Goal: Check status: Check status

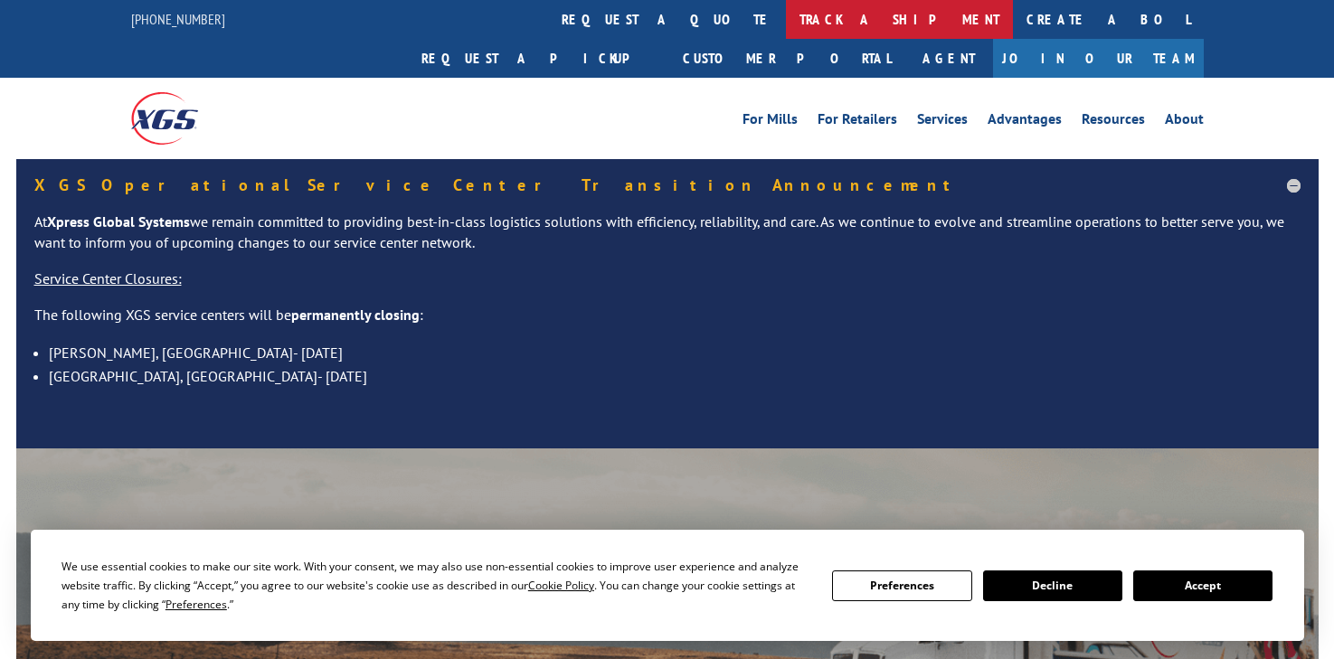
click at [786, 23] on link "track a shipment" at bounding box center [899, 19] width 227 height 39
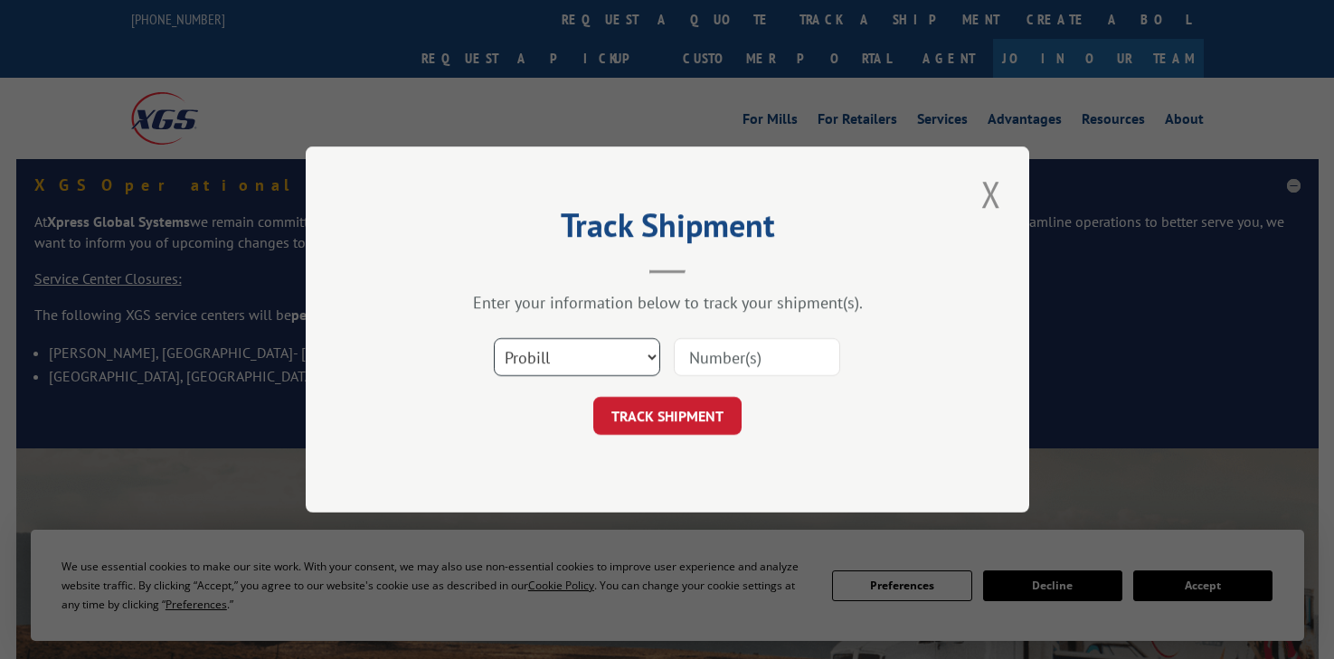
drag, startPoint x: 652, startPoint y: 355, endPoint x: 594, endPoint y: 374, distance: 60.9
click at [652, 355] on select "Select category... Probill BOL PO" at bounding box center [577, 357] width 166 height 38
select select "po"
click at [494, 338] on select "Select category... Probill BOL PO" at bounding box center [577, 357] width 166 height 38
click at [729, 358] on input at bounding box center [757, 357] width 166 height 38
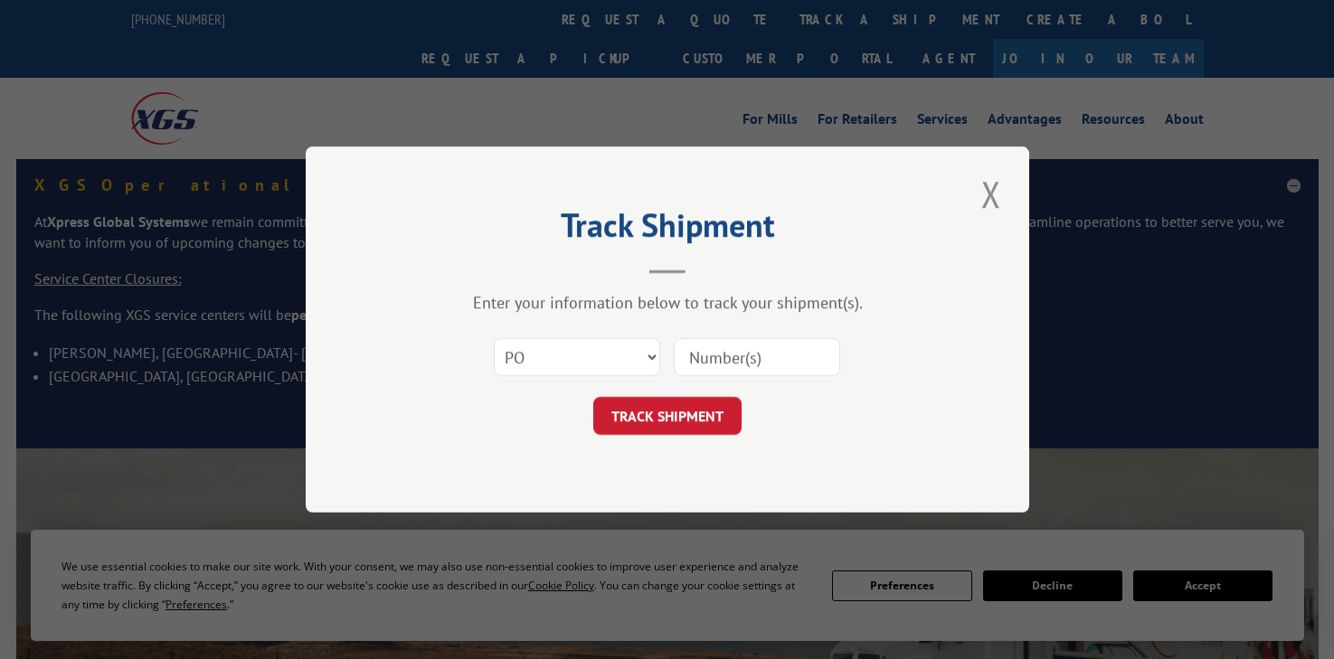
paste input "294042995"
type input "294042995"
click at [668, 431] on button "TRACK SHIPMENT" at bounding box center [667, 416] width 148 height 38
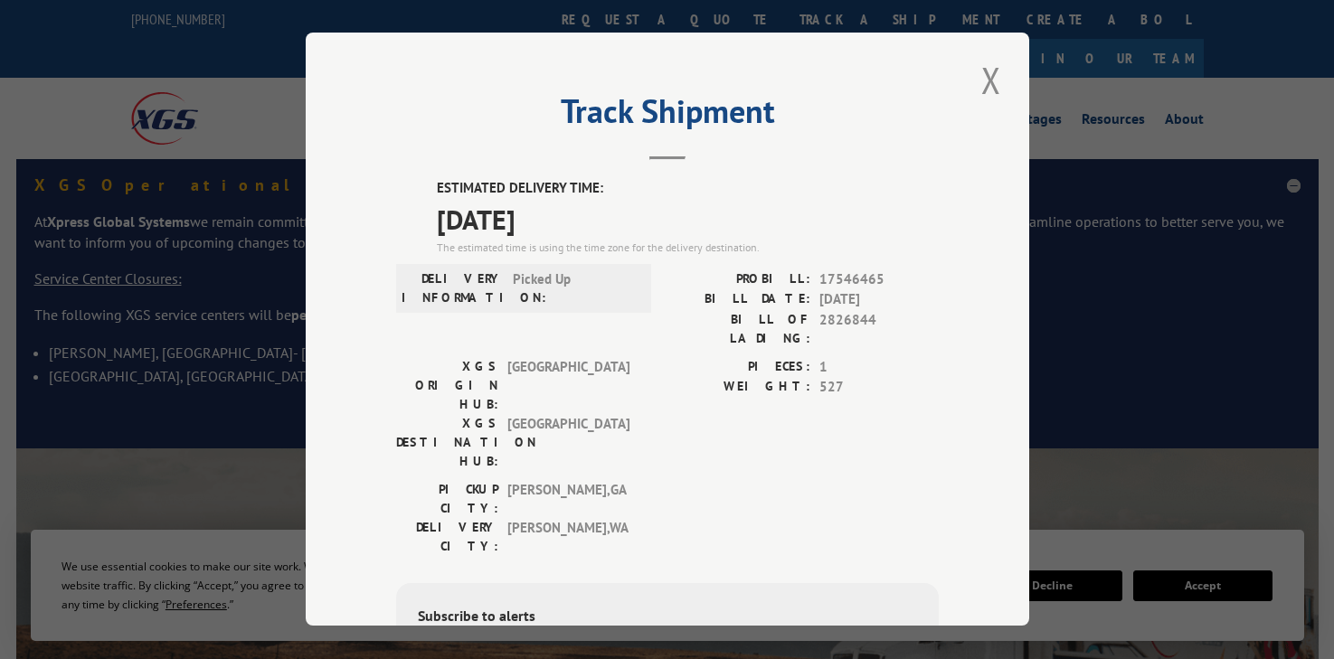
click at [1206, 592] on div "Track Shipment ESTIMATED DELIVERY TIME: [DATE] The estimated time is using the …" at bounding box center [667, 329] width 1334 height 659
click at [985, 78] on button "Close modal" at bounding box center [991, 80] width 31 height 50
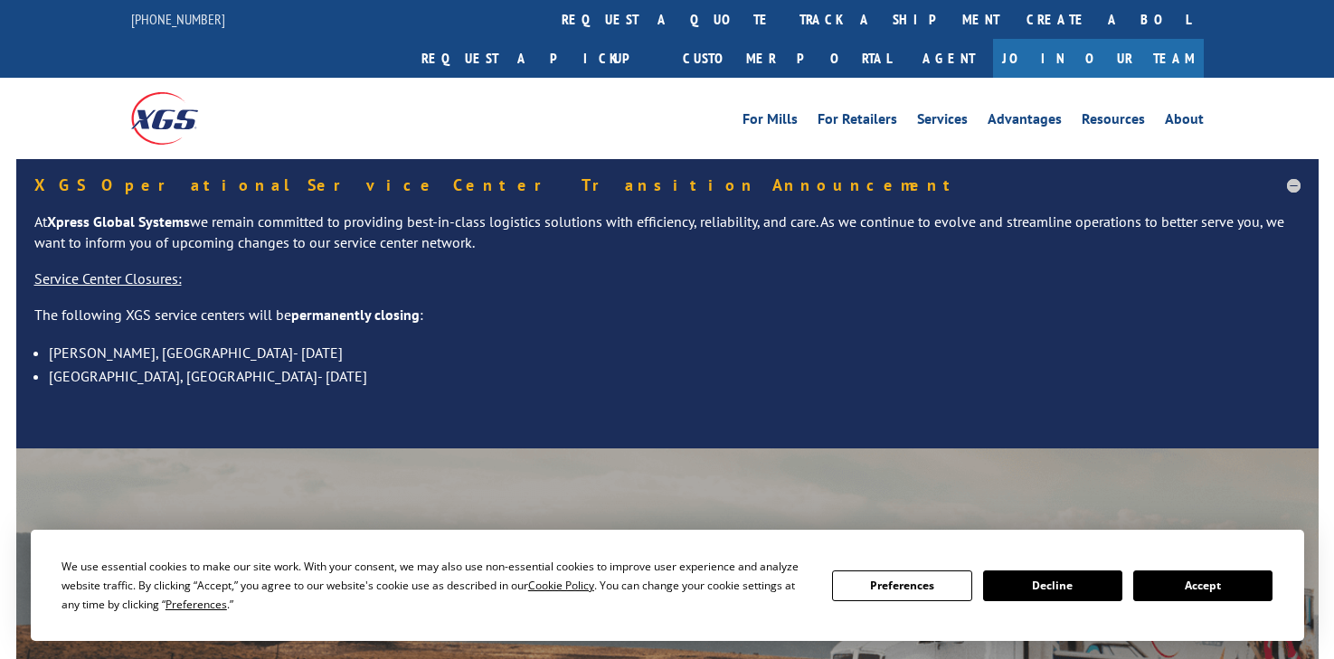
click at [1230, 572] on button "Accept" at bounding box center [1202, 586] width 139 height 31
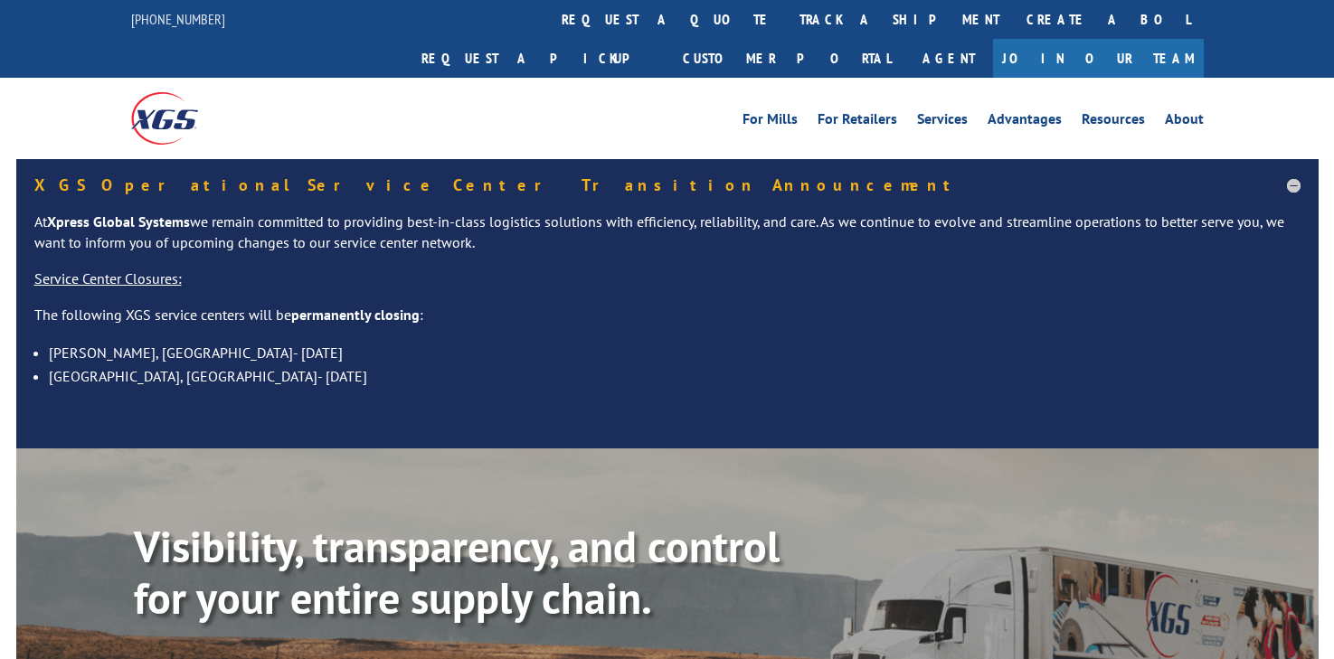
click at [205, 18] on div "[PHONE_NUMBER]" at bounding box center [189, 19] width 116 height 23
click at [210, 16] on div "[PHONE_NUMBER]" at bounding box center [189, 19] width 116 height 23
click at [59, 650] on div "Visibility, transparency, and control for your entire supply chain. Track shipm…" at bounding box center [667, 635] width 1302 height 372
click at [786, 19] on link "track a shipment" at bounding box center [899, 19] width 227 height 39
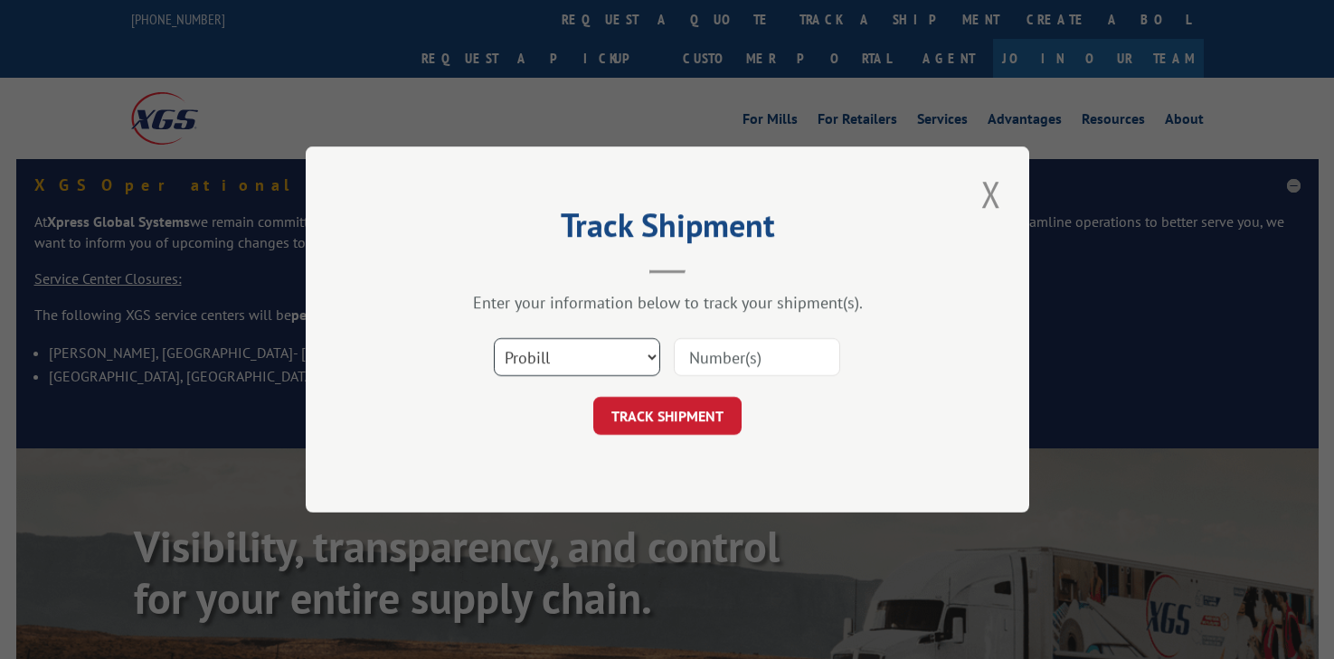
click at [650, 352] on select "Select category... Probill BOL PO" at bounding box center [577, 357] width 166 height 38
select select "po"
click at [494, 338] on select "Select category... Probill BOL PO" at bounding box center [577, 357] width 166 height 38
click at [731, 349] on input at bounding box center [757, 357] width 166 height 38
paste input "294023082"
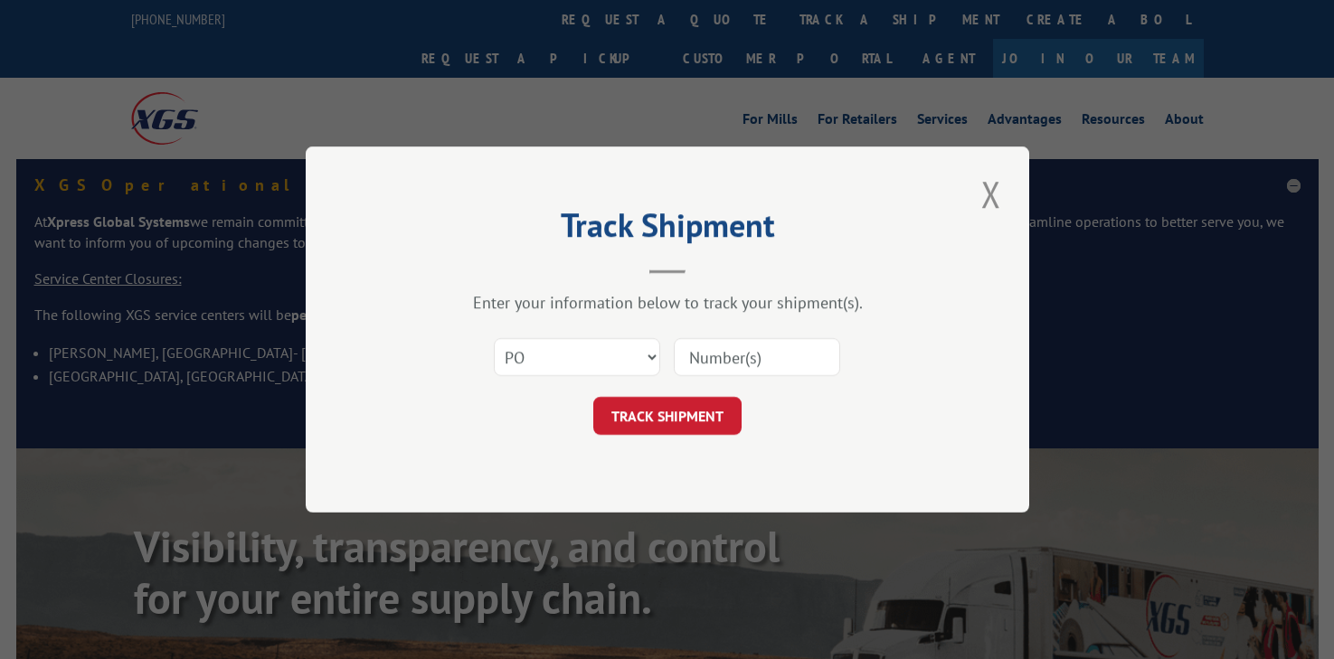
type input "294023082"
click at [679, 431] on button "TRACK SHIPMENT" at bounding box center [667, 416] width 148 height 38
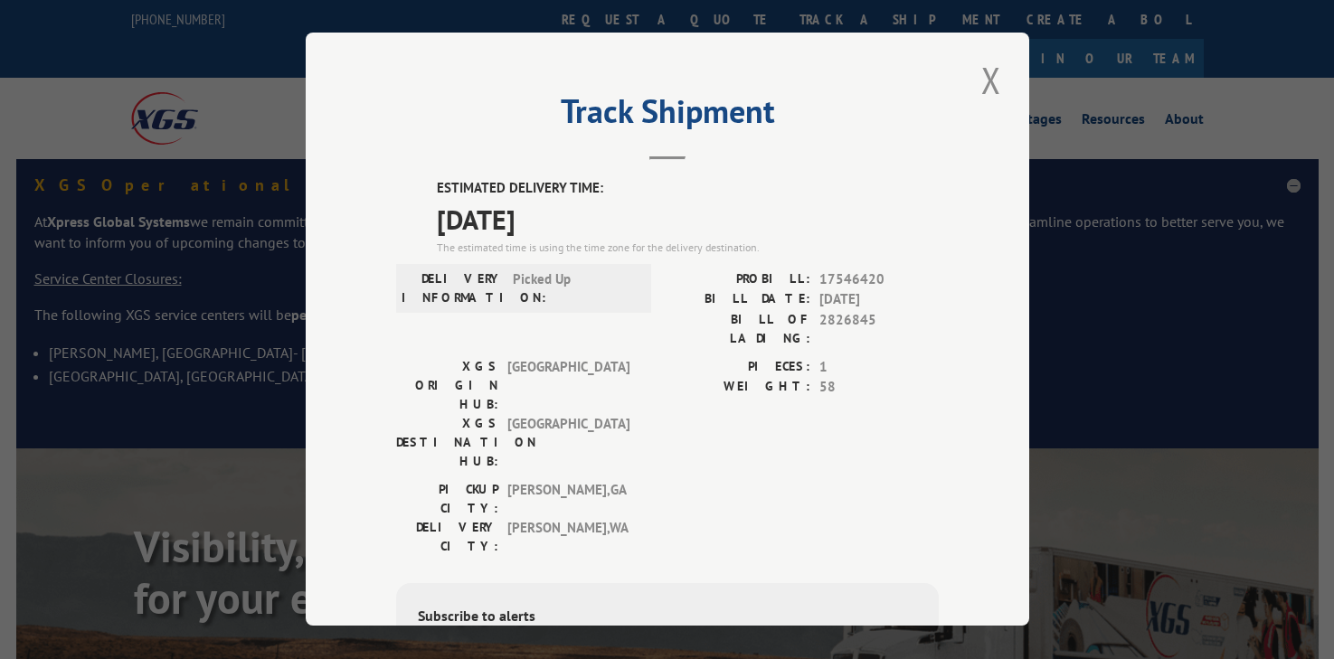
drag, startPoint x: 992, startPoint y: 80, endPoint x: 862, endPoint y: 80, distance: 130.2
click at [992, 80] on button "Close modal" at bounding box center [991, 80] width 31 height 50
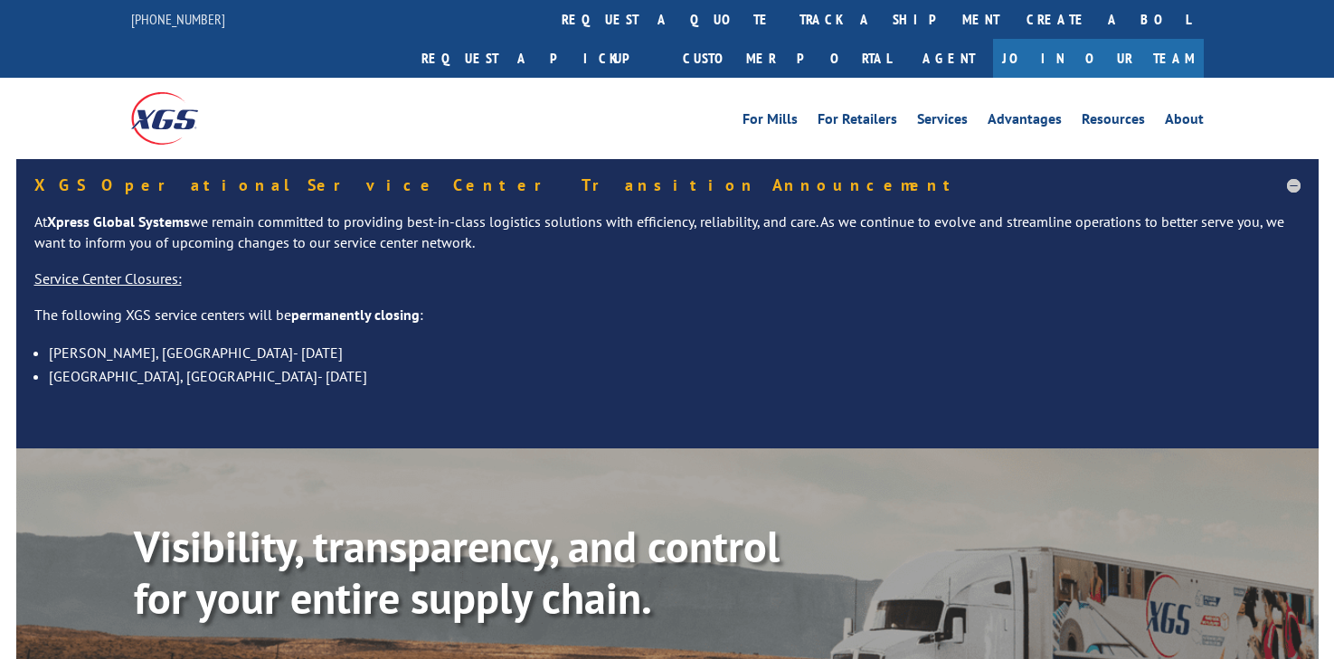
drag, startPoint x: 616, startPoint y: 17, endPoint x: 630, endPoint y: 42, distance: 27.9
click at [786, 20] on link "track a shipment" at bounding box center [899, 19] width 227 height 39
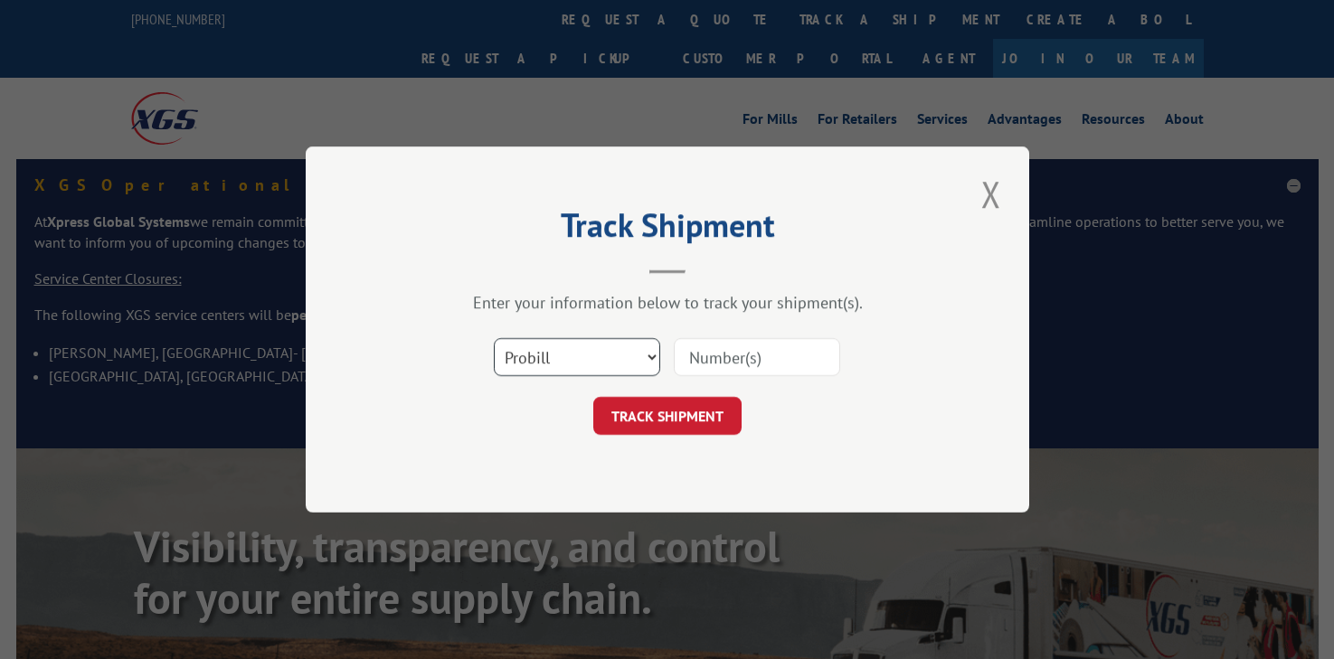
click at [648, 357] on select "Select category... Probill BOL PO" at bounding box center [577, 357] width 166 height 38
select select "po"
click at [494, 338] on select "Select category... Probill BOL PO" at bounding box center [577, 357] width 166 height 38
click at [749, 350] on input at bounding box center [757, 357] width 166 height 38
paste input "294022981"
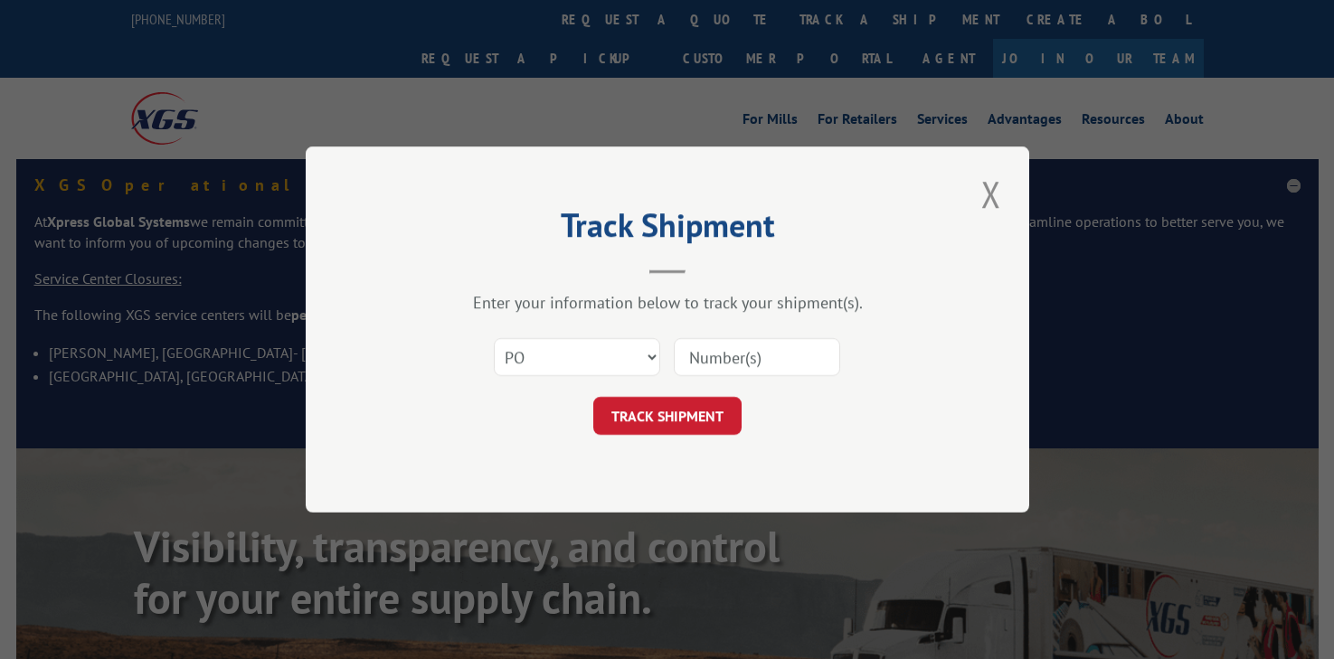
type input "294022981"
click at [673, 421] on button "TRACK SHIPMENT" at bounding box center [667, 416] width 148 height 38
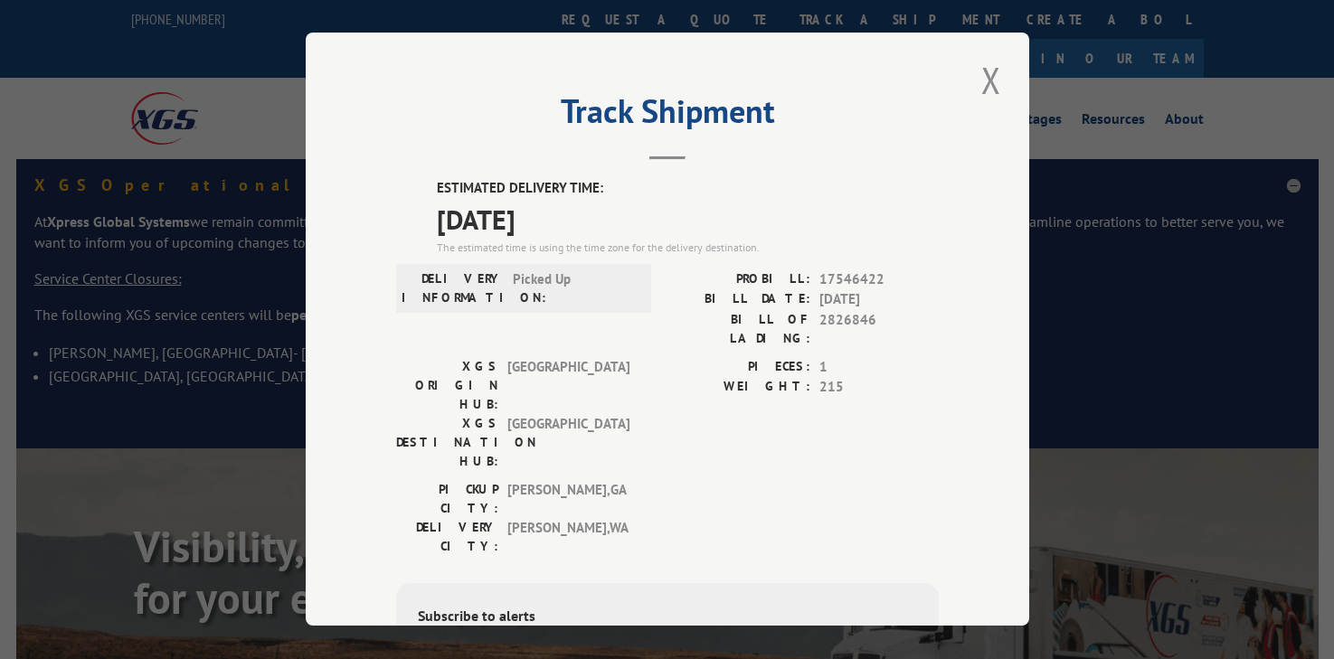
drag, startPoint x: 55, startPoint y: 572, endPoint x: 58, endPoint y: 360, distance: 211.7
click at [53, 572] on div "Track Shipment ESTIMATED DELIVERY TIME: [DATE] The estimated time is using the …" at bounding box center [667, 329] width 1334 height 659
click at [985, 87] on button "Close modal" at bounding box center [991, 80] width 31 height 50
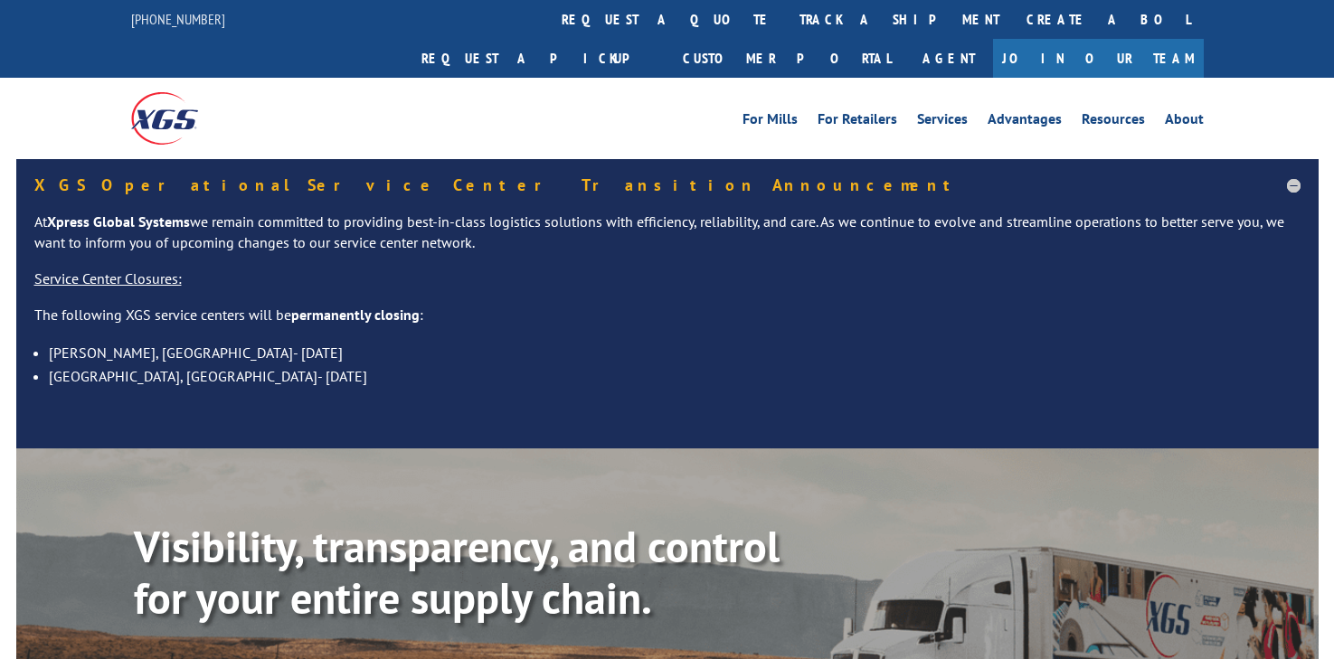
click at [204, 19] on div "[PHONE_NUMBER]" at bounding box center [189, 19] width 116 height 23
